Goal: Find specific page/section: Find specific page/section

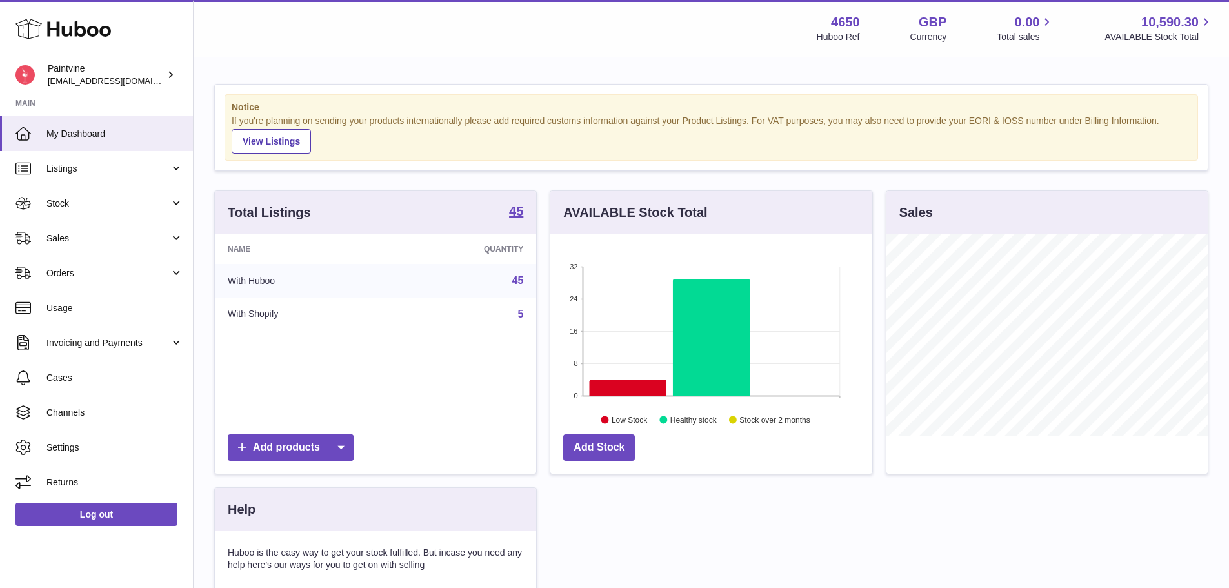
scroll to position [201, 322]
click at [89, 248] on link "Sales" at bounding box center [96, 238] width 193 height 35
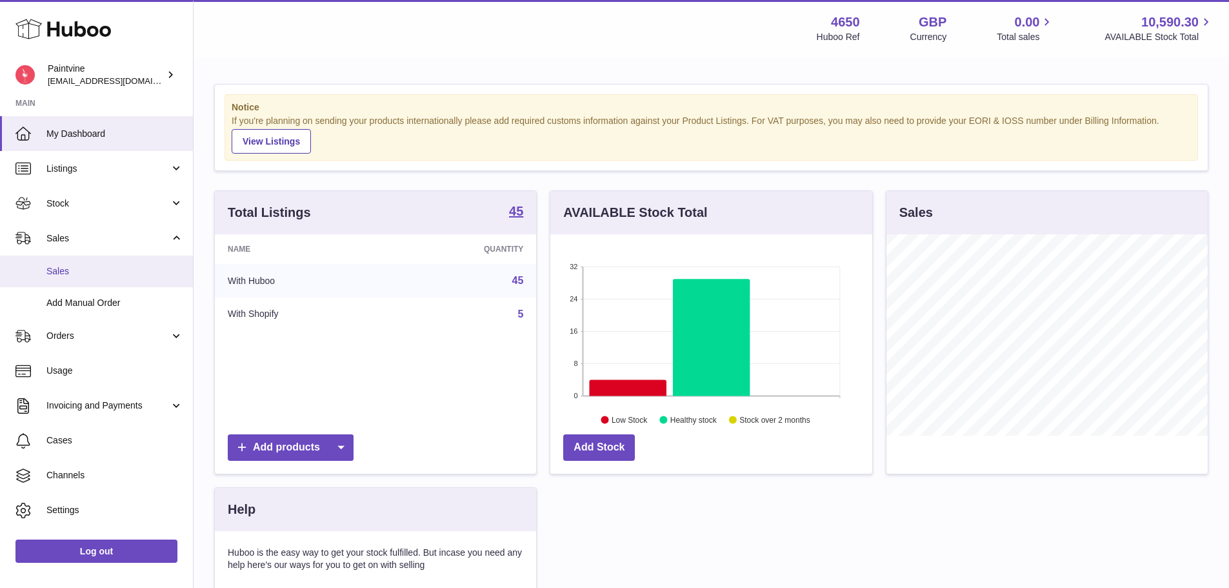
click at [90, 282] on link "Sales" at bounding box center [96, 271] width 193 height 32
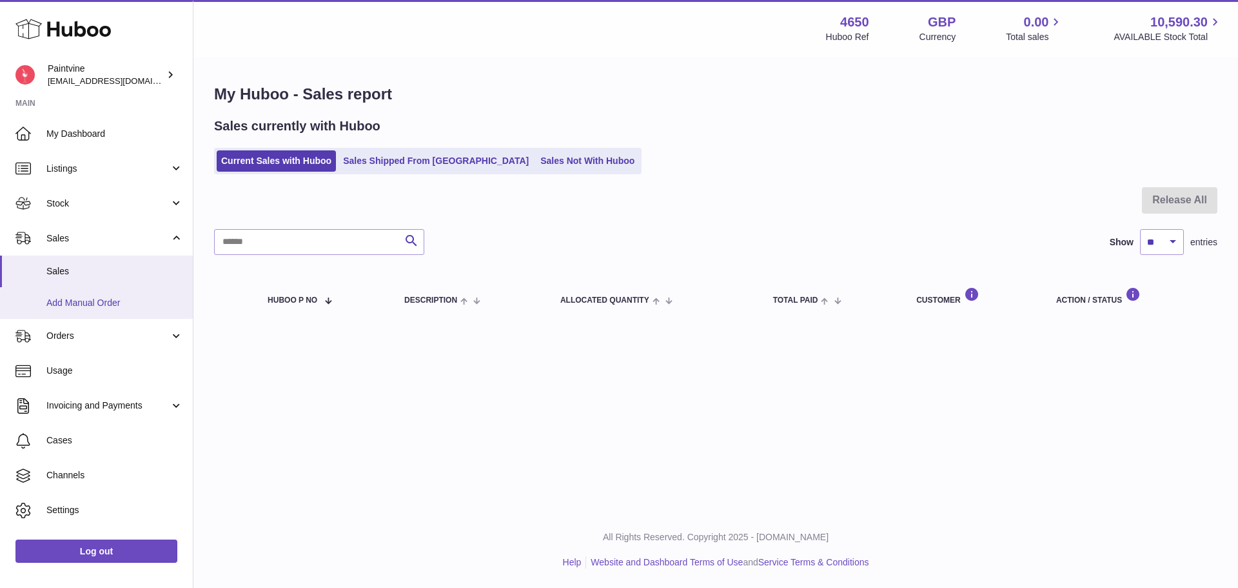
click at [104, 304] on span "Add Manual Order" at bounding box center [114, 303] width 137 height 12
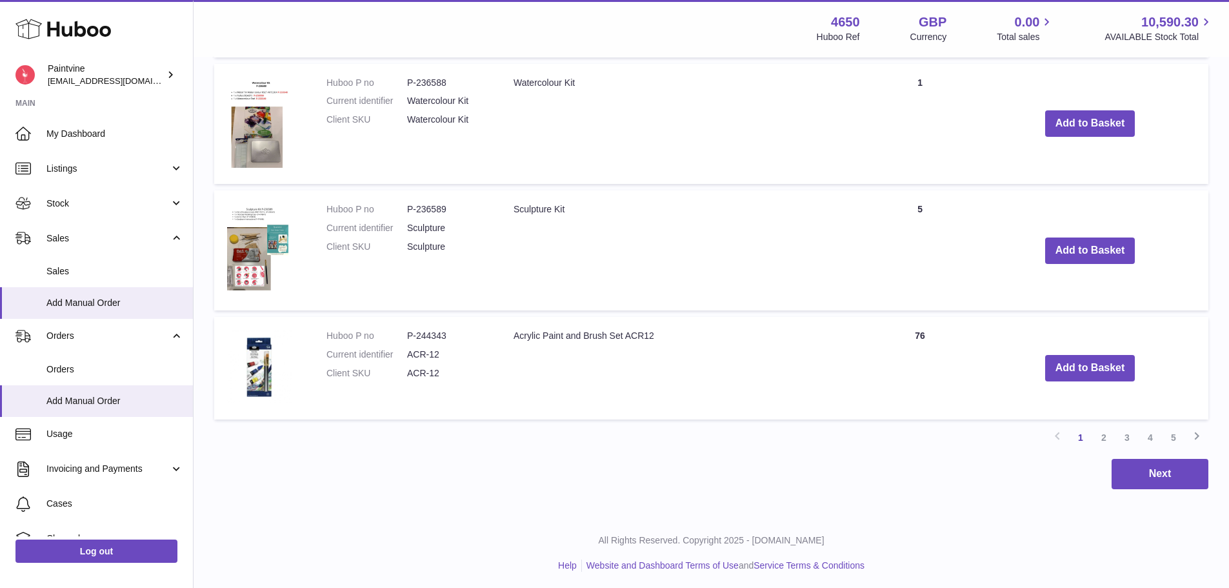
scroll to position [1074, 0]
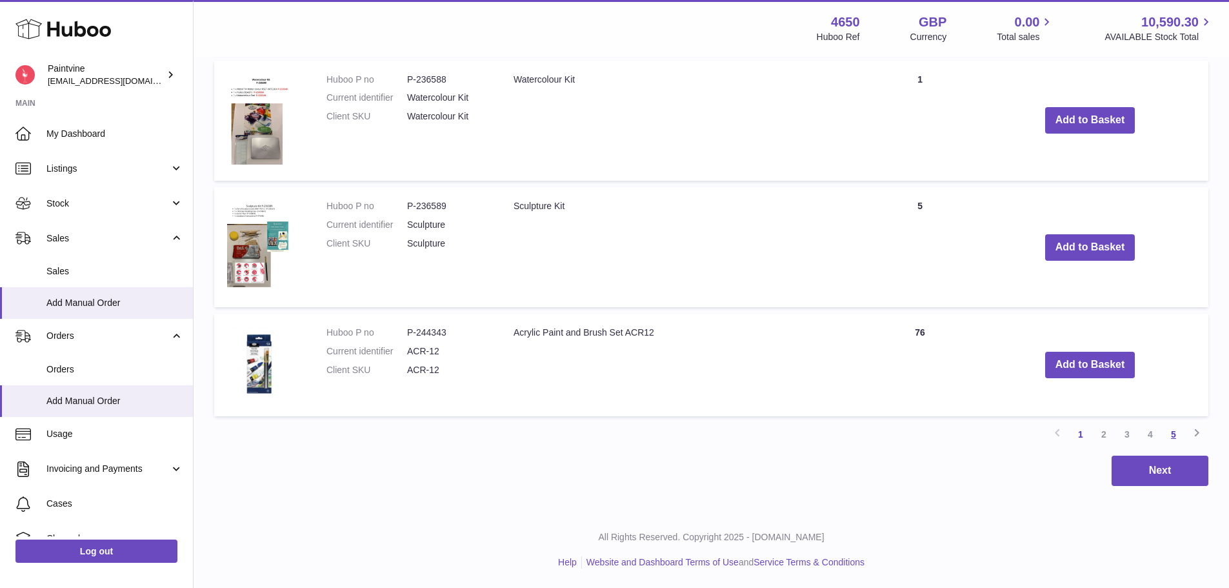
click at [1174, 432] on link "5" at bounding box center [1173, 433] width 23 height 23
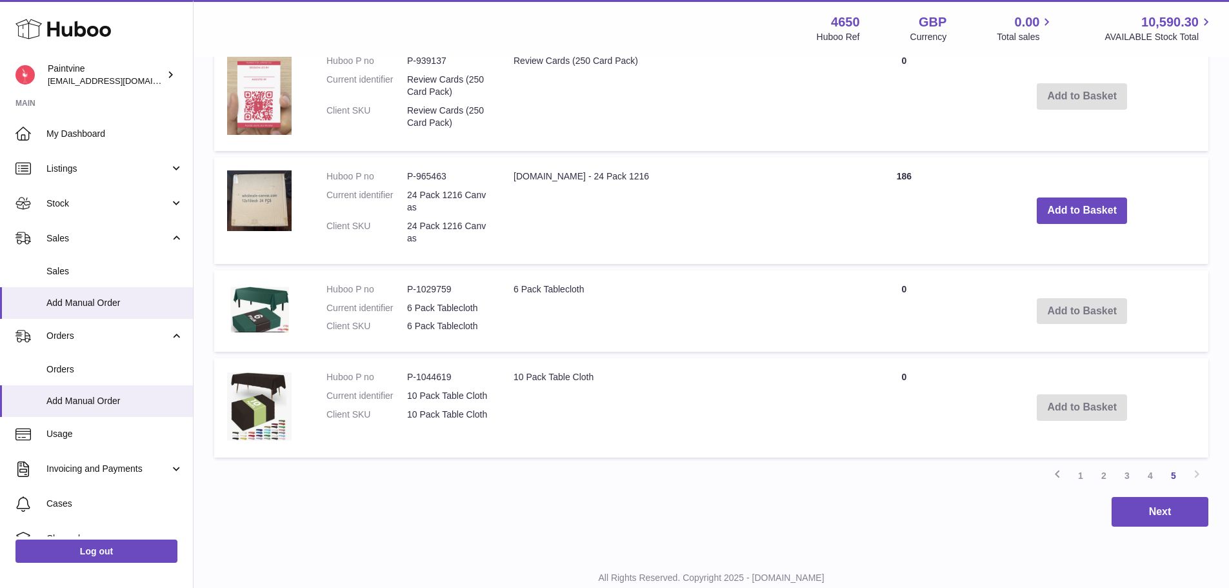
scroll to position [509, 0]
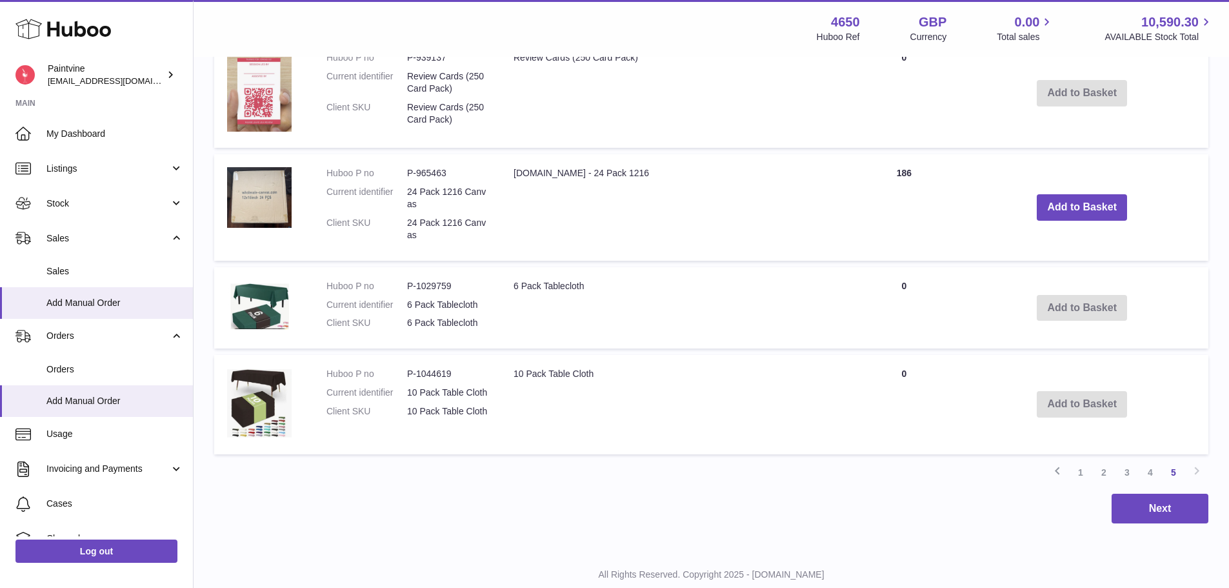
click at [1150, 473] on link "4" at bounding box center [1149, 471] width 23 height 23
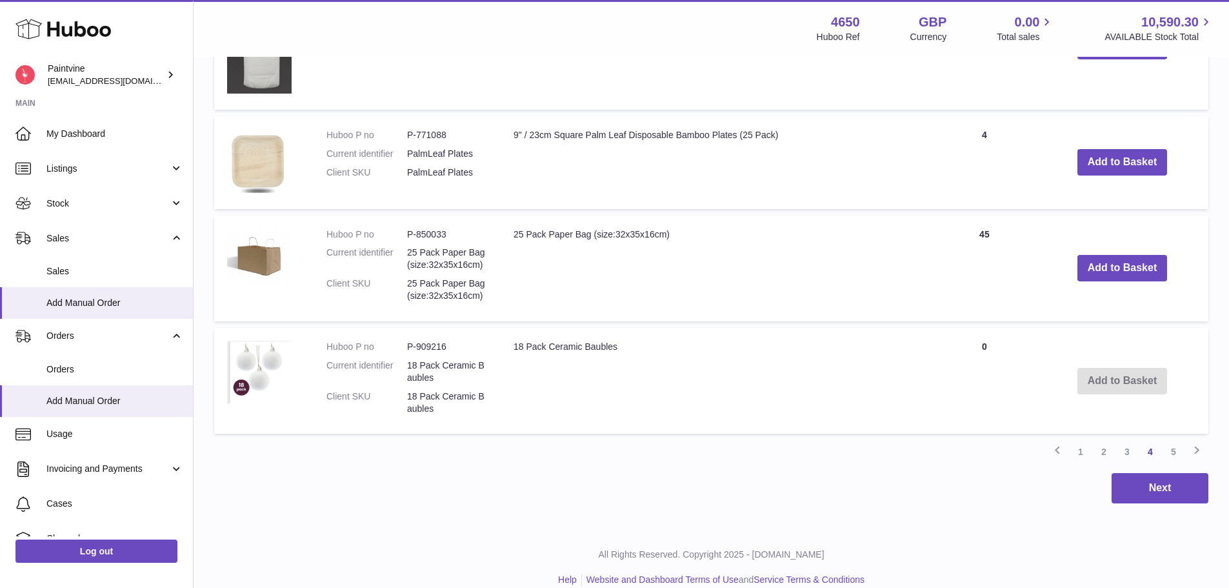
scroll to position [1294, 0]
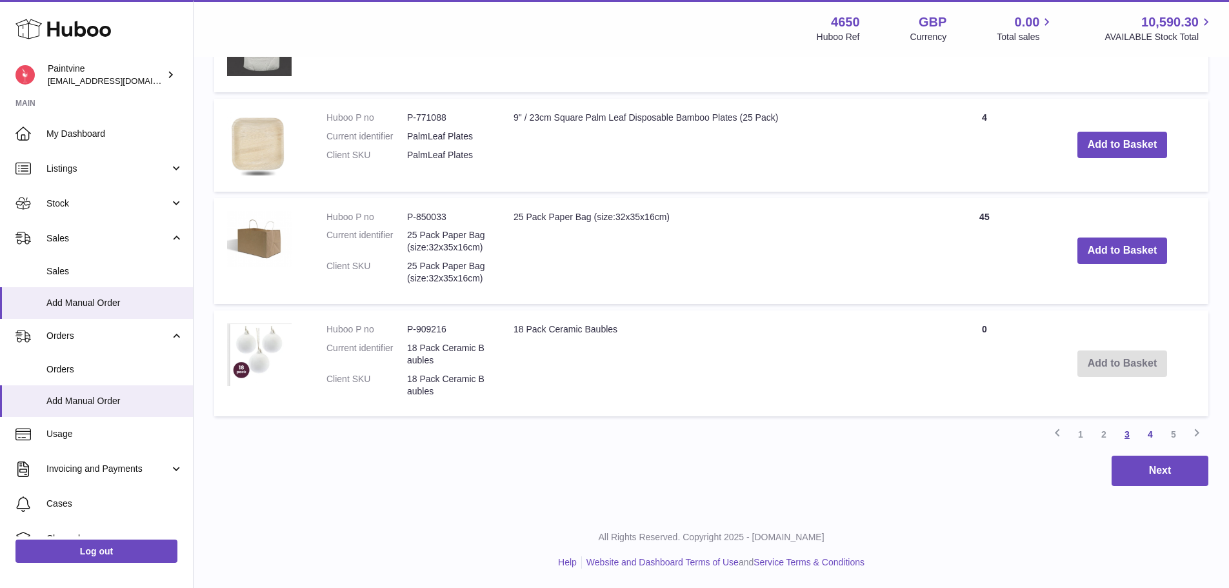
click at [1124, 436] on link "3" at bounding box center [1126, 433] width 23 height 23
